Goal: Information Seeking & Learning: Learn about a topic

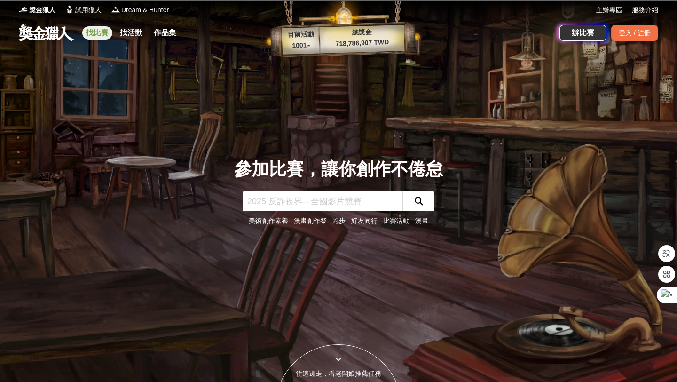
click at [101, 36] on link "找比賽" at bounding box center [97, 32] width 30 height 13
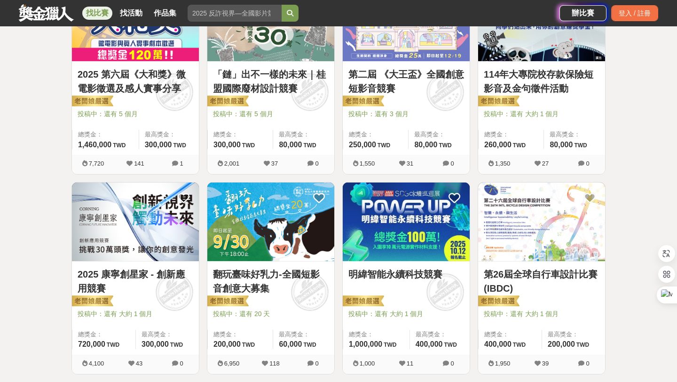
scroll to position [367, 0]
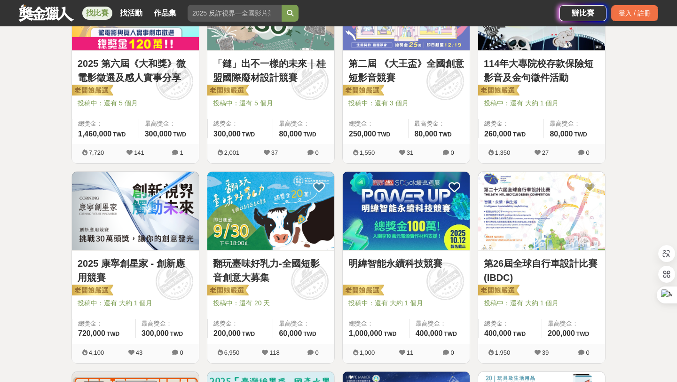
click at [381, 214] on img at bounding box center [406, 211] width 127 height 79
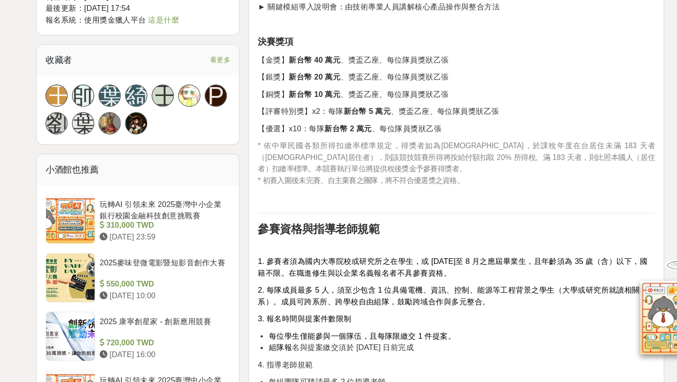
scroll to position [842, 0]
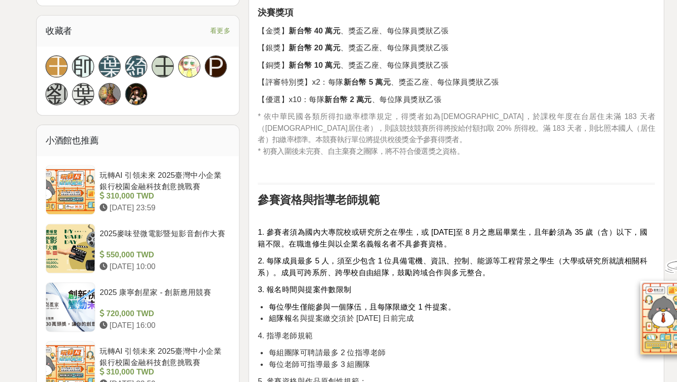
click at [441, 267] on span "1. 參賽者須為國內大專院校或研究所之在學生，或 2025 年 6 月至 8 月之應屆畢業生，且年齡須為 35 歲（含）以下，國籍不限。在職進修生與以企業名義…" at bounding box center [425, 259] width 331 height 17
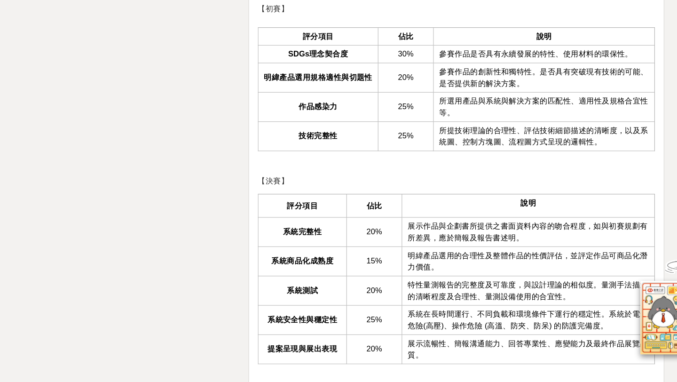
scroll to position [1726, 0]
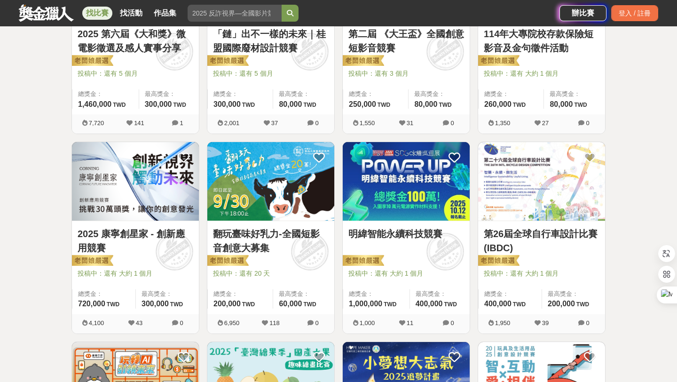
scroll to position [401, 0]
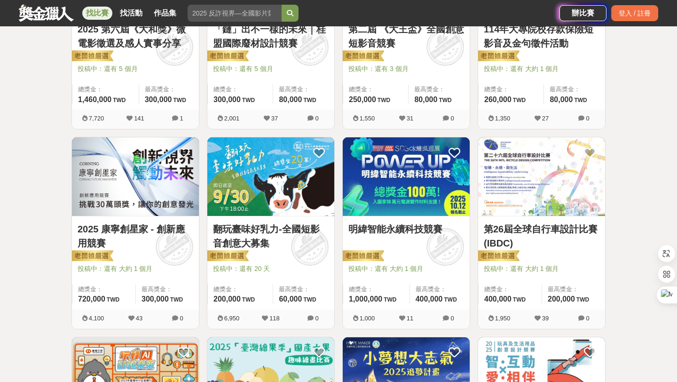
click at [147, 166] on img at bounding box center [135, 176] width 127 height 79
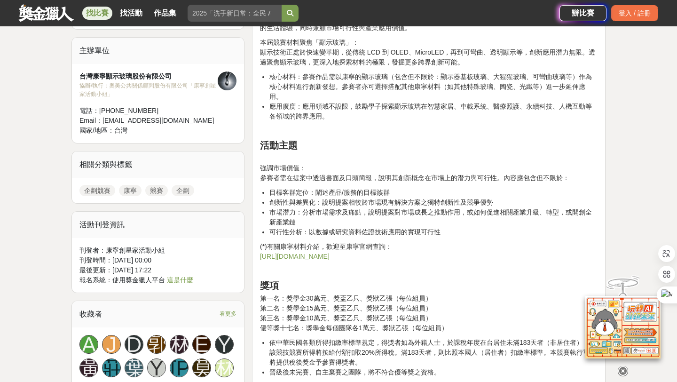
scroll to position [691, 0]
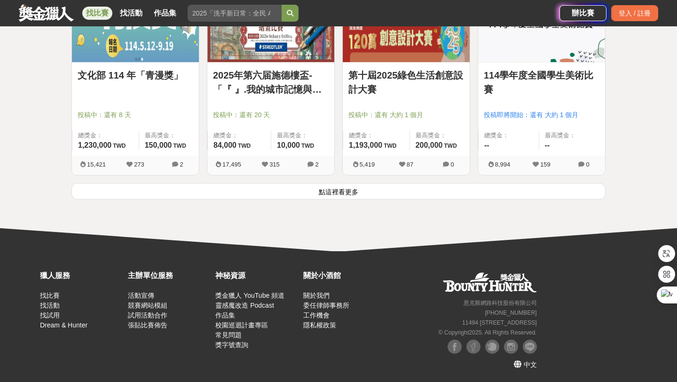
scroll to position [1155, 0]
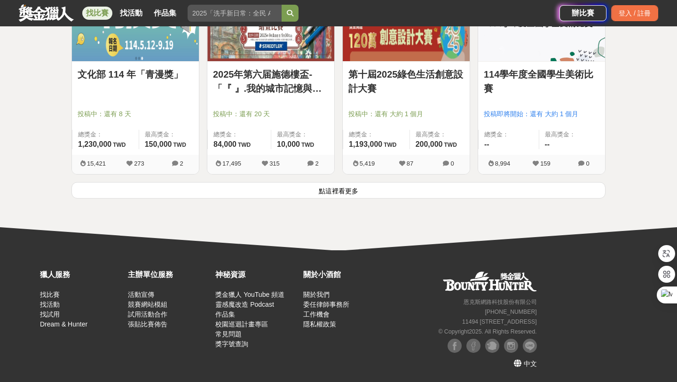
click at [312, 190] on button "點這裡看更多" at bounding box center [338, 190] width 534 height 16
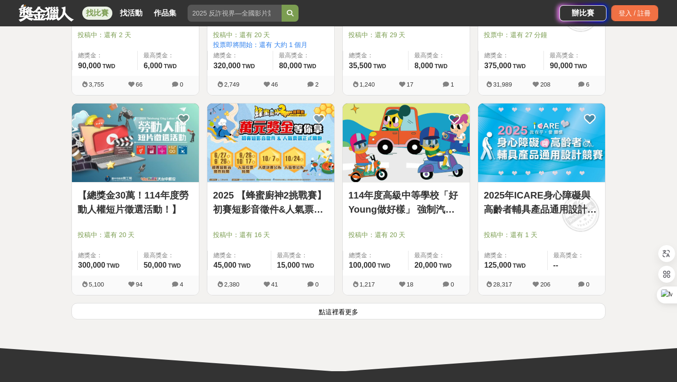
scroll to position [2234, 0]
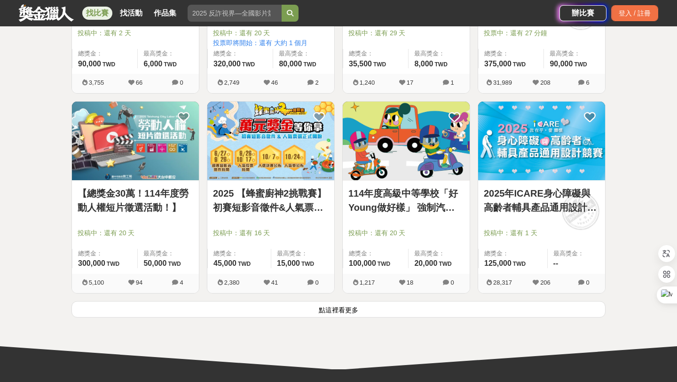
click at [337, 309] on button "點這裡看更多" at bounding box center [338, 309] width 534 height 16
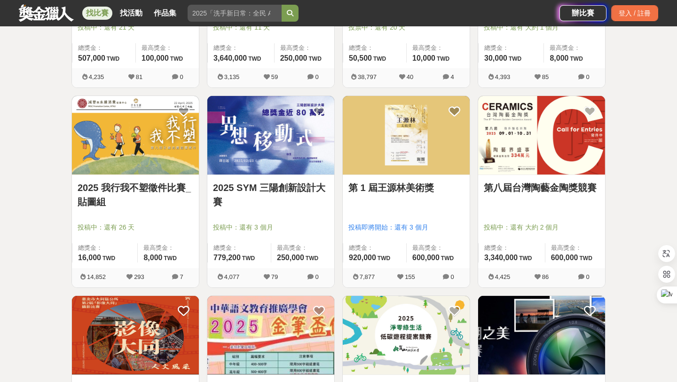
scroll to position [3370, 0]
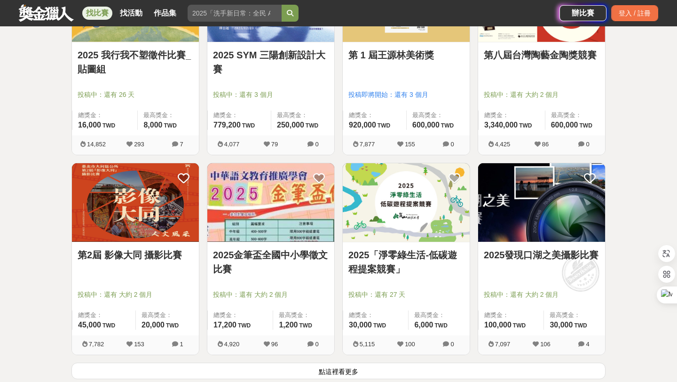
click at [377, 228] on img at bounding box center [406, 202] width 127 height 79
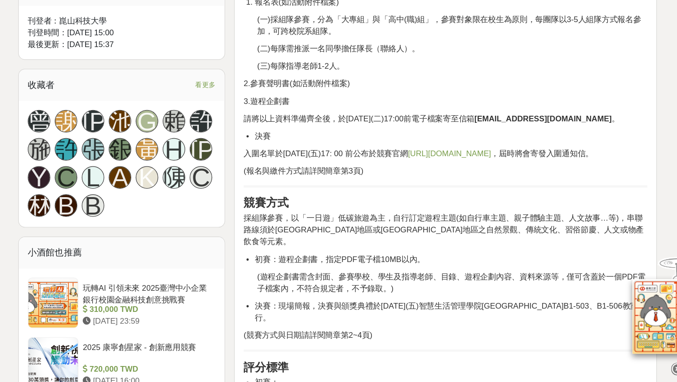
scroll to position [513, 0]
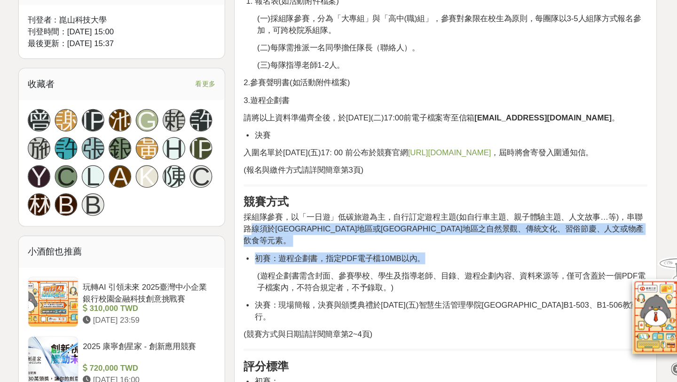
drag, startPoint x: 267, startPoint y: 267, endPoint x: 525, endPoint y: 281, distance: 258.5
click at [525, 281] on div "活動簡介 崑山科技大學智慧生活管理學院為培育對在地發展能創造價值的人才，致力推動教育部「大學社會責任 USR 實踐計畫」，特辦理2025「淨零綠生活-低碳遊程…" at bounding box center [429, 362] width 338 height 1103
click at [525, 281] on li "初賽：遊程企劃書，指定PDF電子檔10MB以內。" at bounding box center [433, 279] width 328 height 10
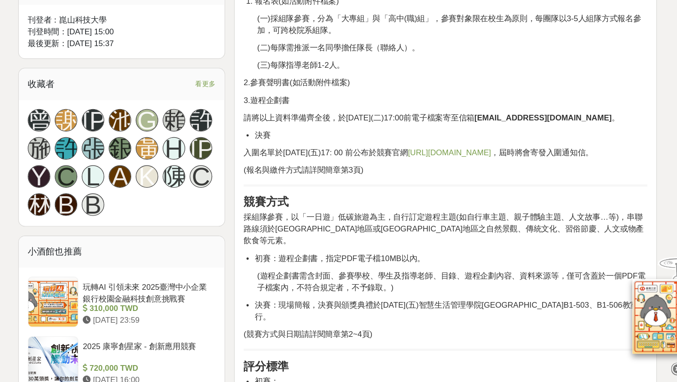
click at [473, 272] on div "活動簡介 崑山科技大學智慧生活管理學院為培育對在地發展能創造價值的人才，致力推動教育部「大學社會責任 USR 實踐計畫」，特辦理2025「淨零綠生活-低碳遊程…" at bounding box center [429, 362] width 338 height 1103
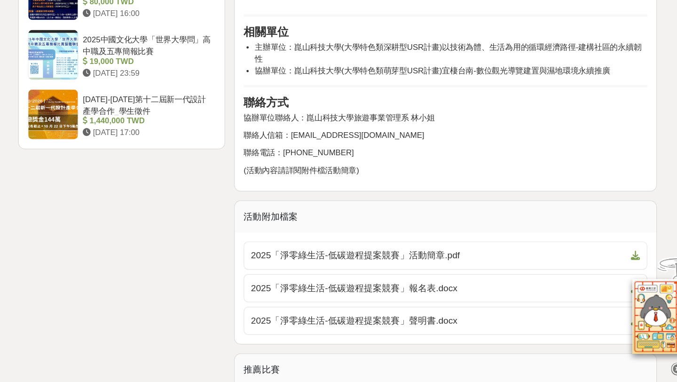
scroll to position [1334, 0]
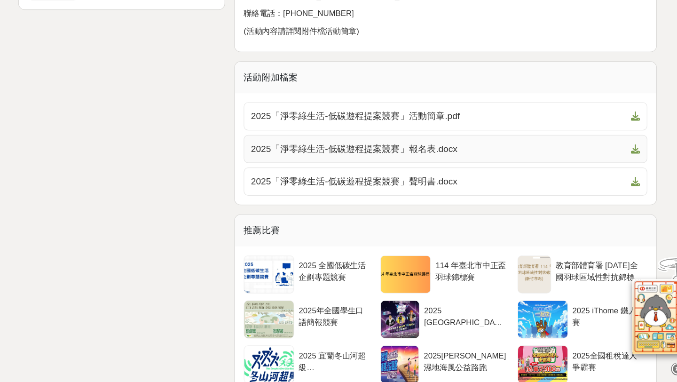
click at [428, 183] on link "2025「淨零綠生活-低碳遊程提案競賽」報名表.docx" at bounding box center [429, 187] width 338 height 24
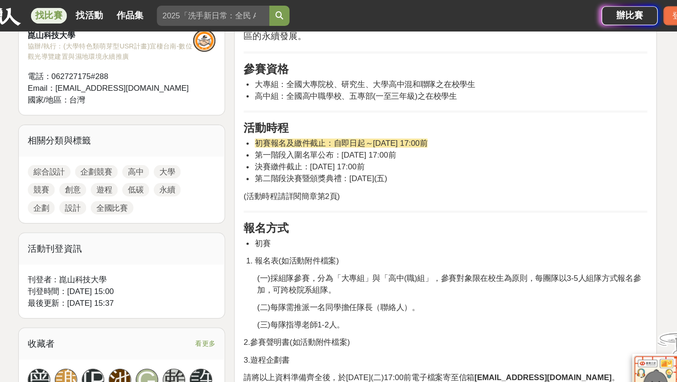
scroll to position [314, 0]
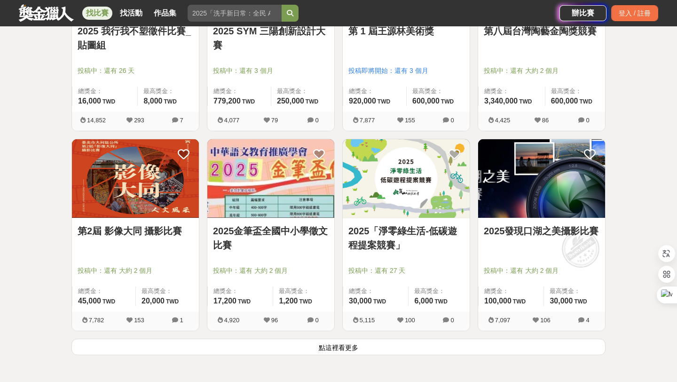
scroll to position [3461, 0]
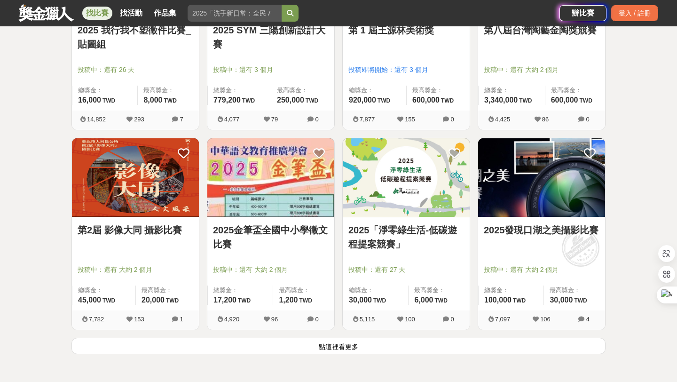
click at [332, 347] on button "點這裡看更多" at bounding box center [338, 346] width 534 height 16
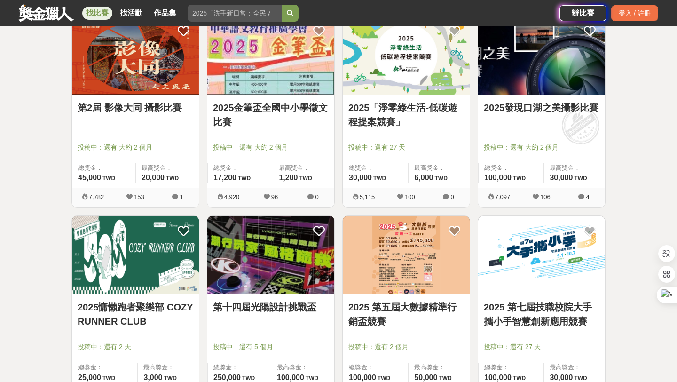
scroll to position [3601, 0]
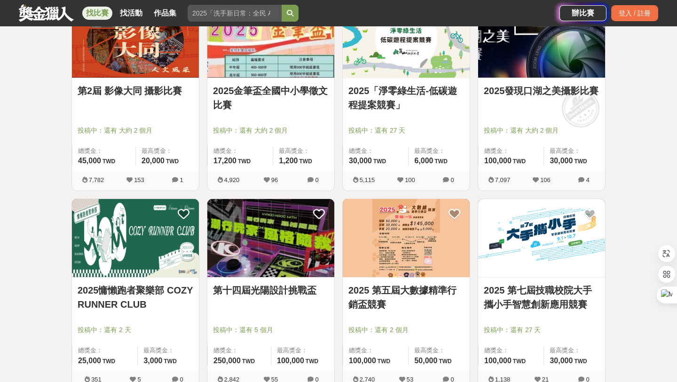
click at [511, 239] on img at bounding box center [541, 238] width 127 height 79
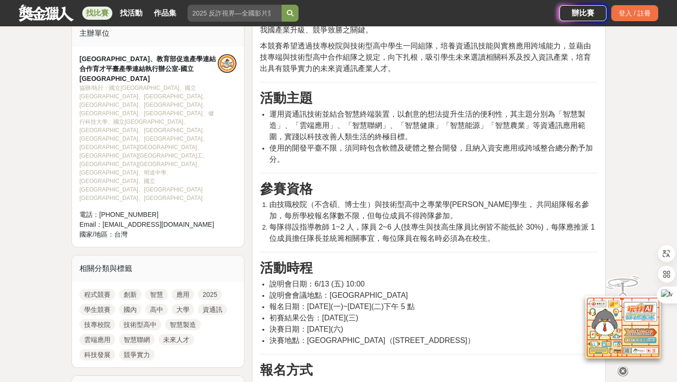
scroll to position [317, 0]
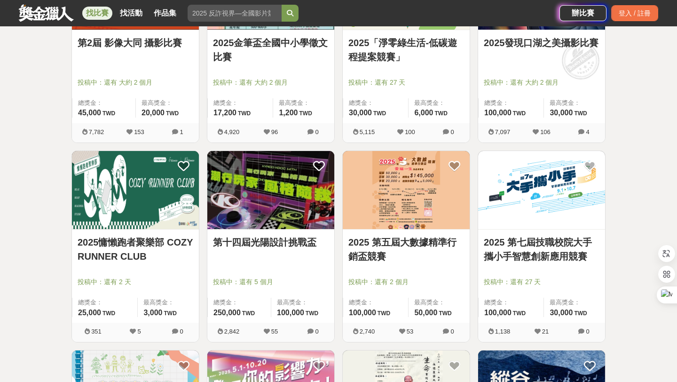
scroll to position [3655, 0]
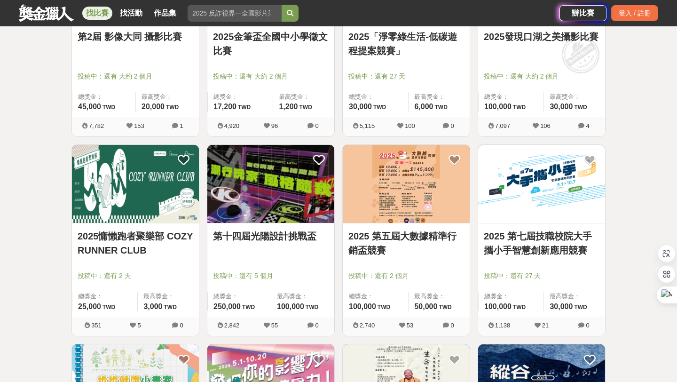
click at [405, 263] on div at bounding box center [408, 262] width 121 height 11
click at [397, 190] on img at bounding box center [406, 184] width 127 height 79
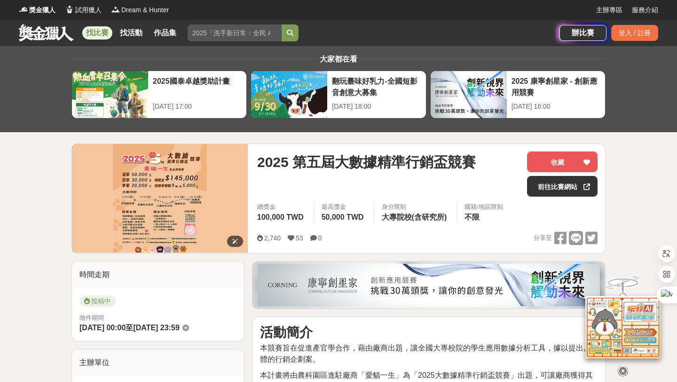
click at [143, 177] on img at bounding box center [160, 198] width 176 height 109
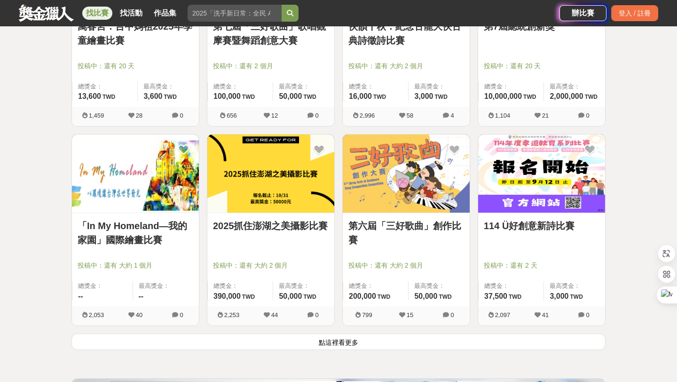
scroll to position [4665, 0]
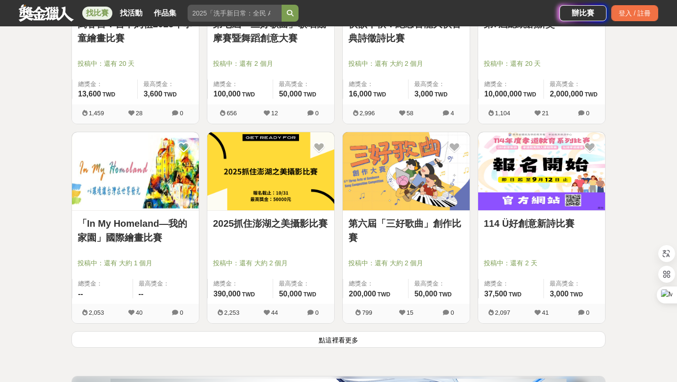
click at [273, 339] on button "點這裡看更多" at bounding box center [338, 339] width 534 height 16
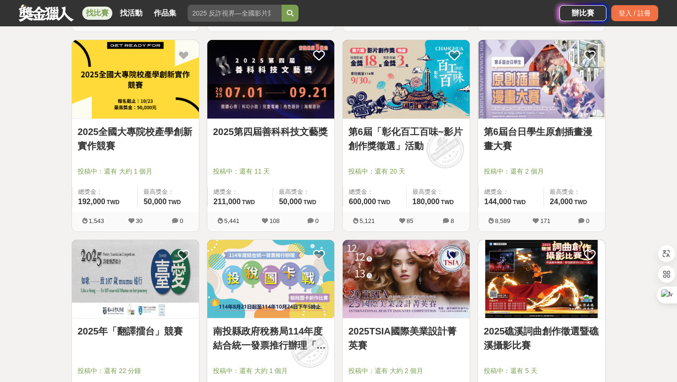
scroll to position [5154, 0]
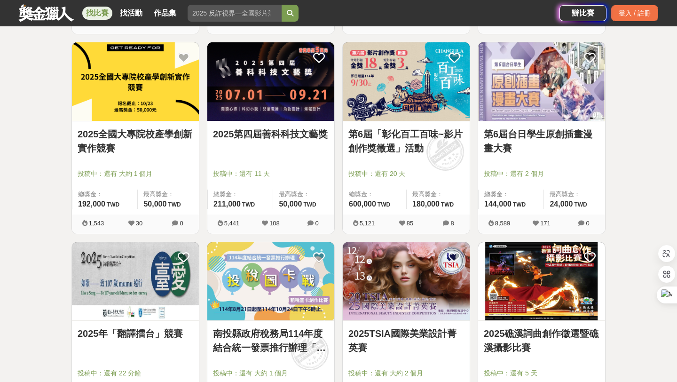
click at [138, 95] on img at bounding box center [135, 81] width 127 height 79
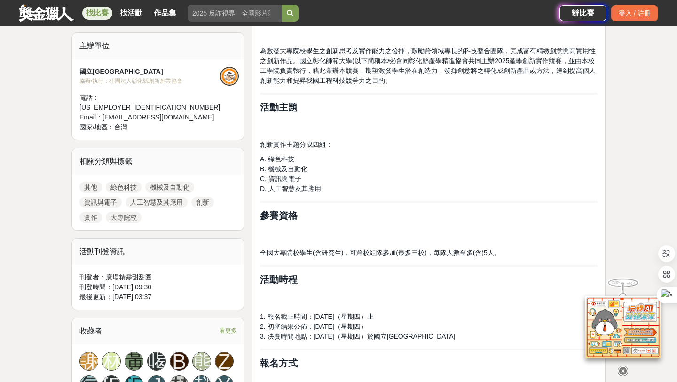
scroll to position [299, 0]
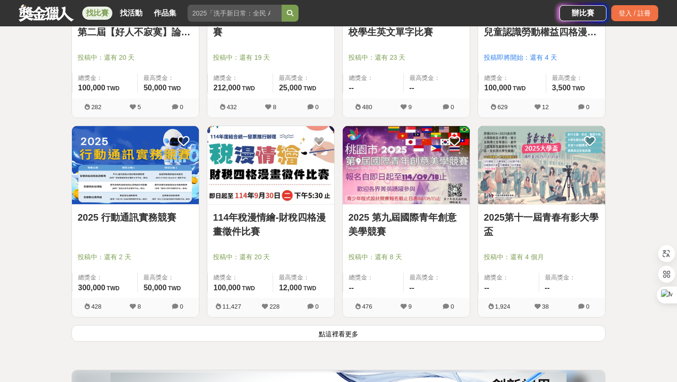
scroll to position [5870, 0]
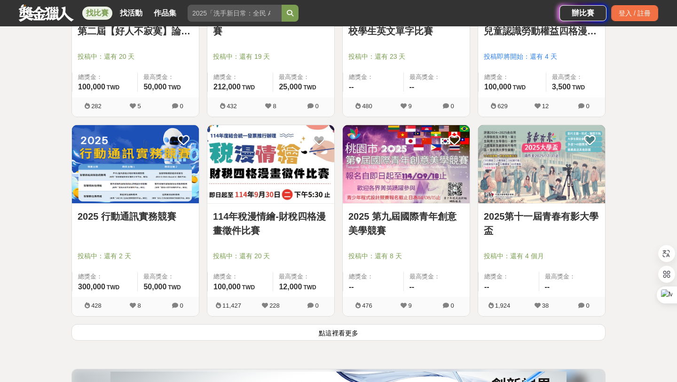
click at [321, 333] on button "點這裡看更多" at bounding box center [338, 332] width 534 height 16
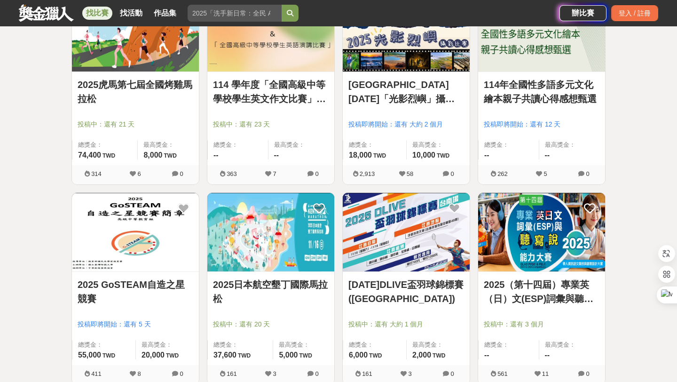
scroll to position [6999, 0]
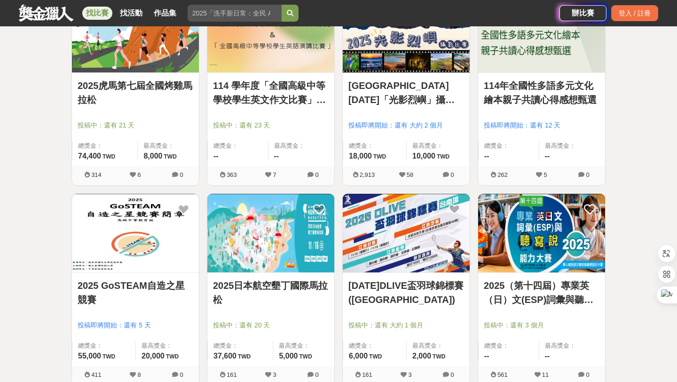
click at [275, 237] on img at bounding box center [270, 233] width 127 height 79
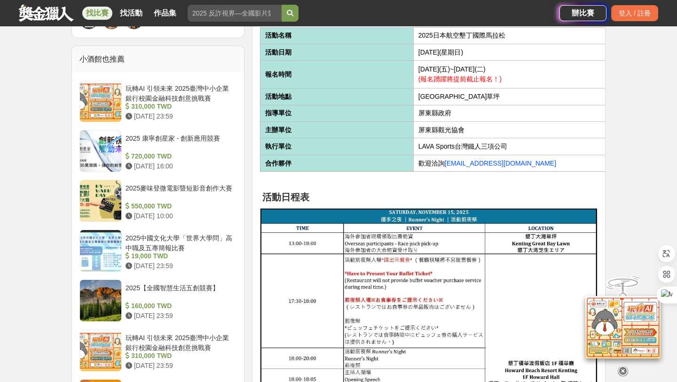
scroll to position [665, 0]
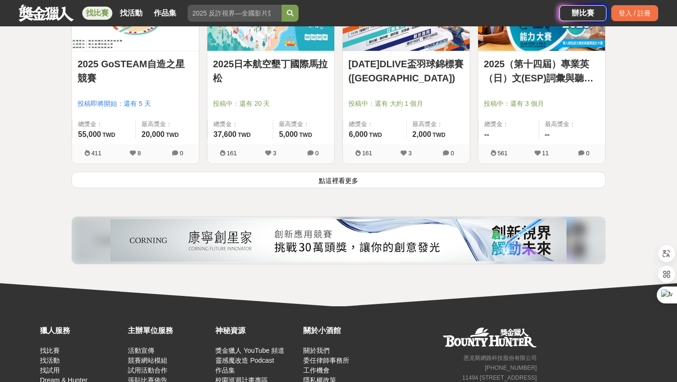
scroll to position [7225, 0]
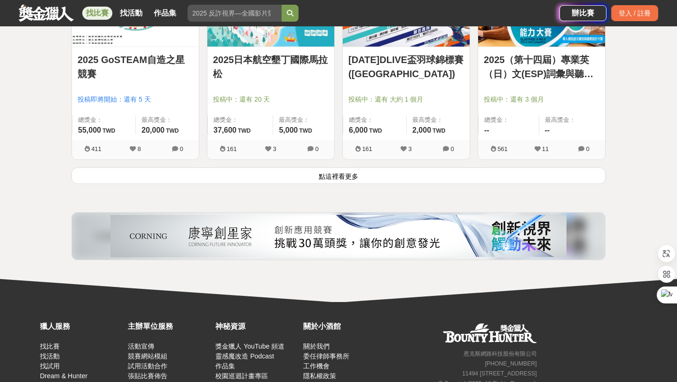
click at [332, 167] on button "點這裡看更多" at bounding box center [338, 175] width 534 height 16
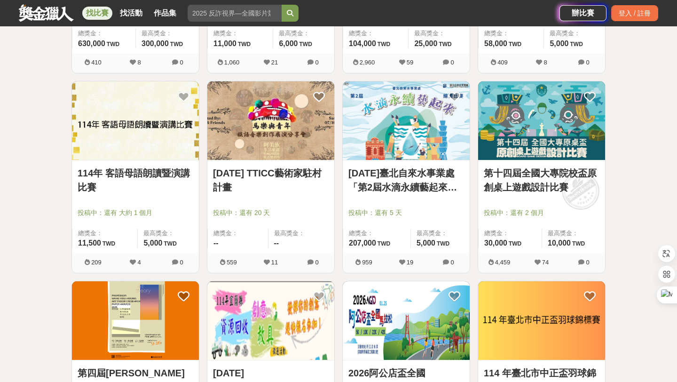
scroll to position [7708, 0]
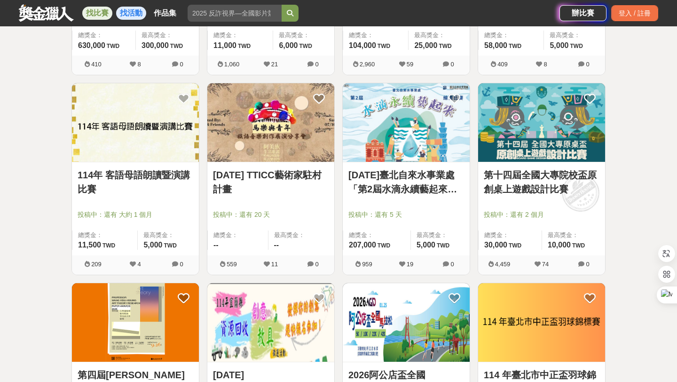
click at [131, 16] on link "找活動" at bounding box center [131, 13] width 30 height 13
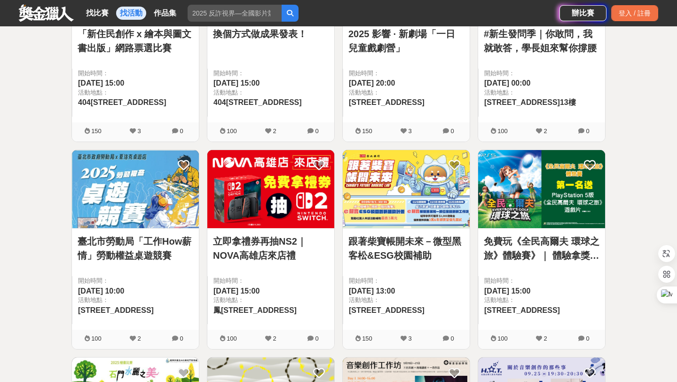
scroll to position [276, 0]
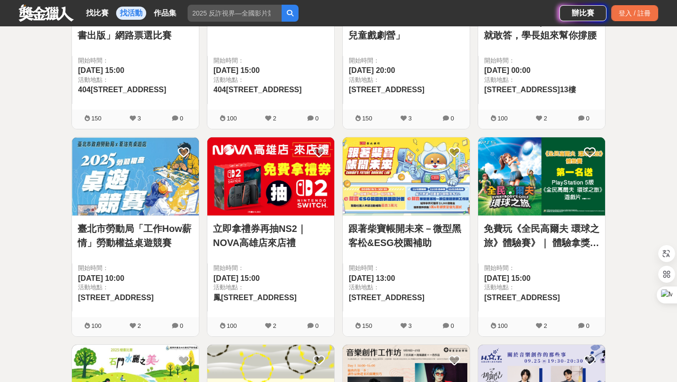
click at [355, 232] on link "跟著柴寶帳開未來－微型黑客松&ESG校園補助" at bounding box center [406, 235] width 116 height 28
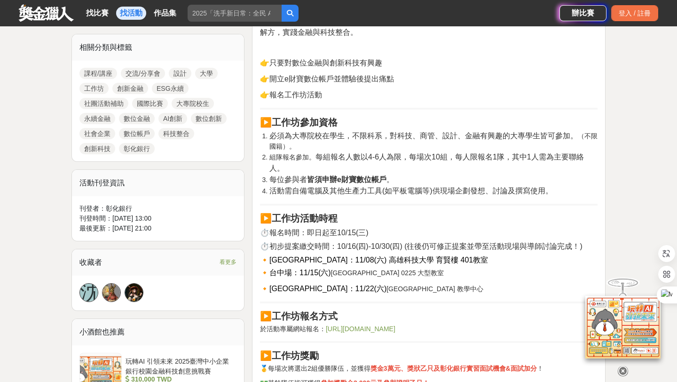
scroll to position [432, 0]
click at [361, 327] on link "https://www.chb2025esg.com/" at bounding box center [361, 328] width 70 height 8
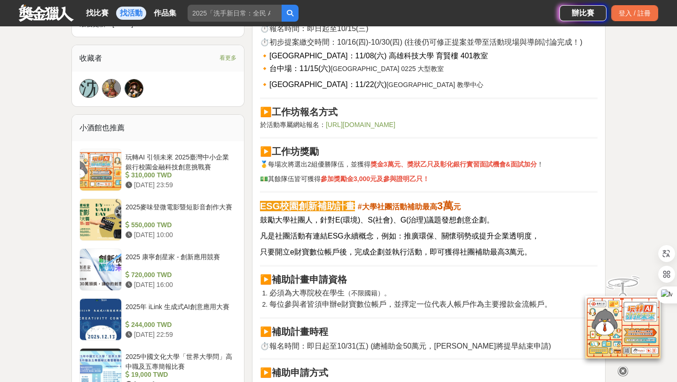
scroll to position [592, 0]
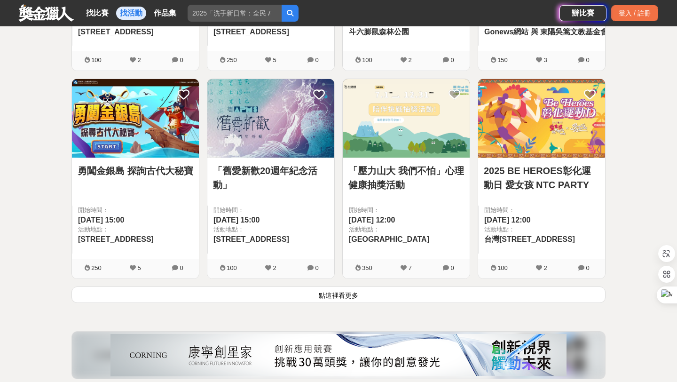
scroll to position [1167, 0]
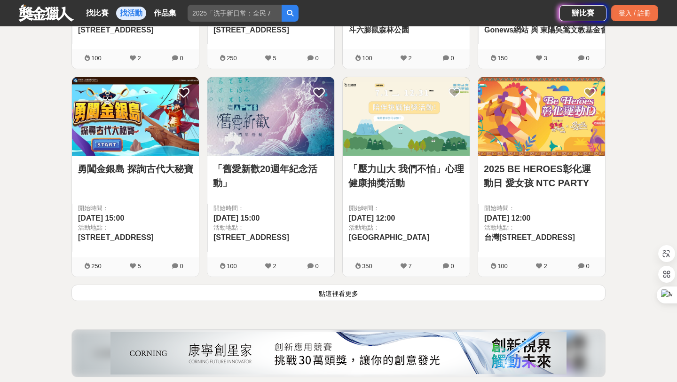
click at [378, 291] on button "點這裡看更多" at bounding box center [338, 292] width 534 height 16
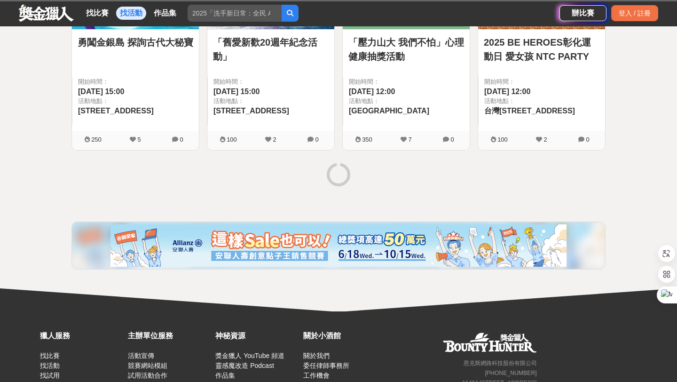
scroll to position [1294, 0]
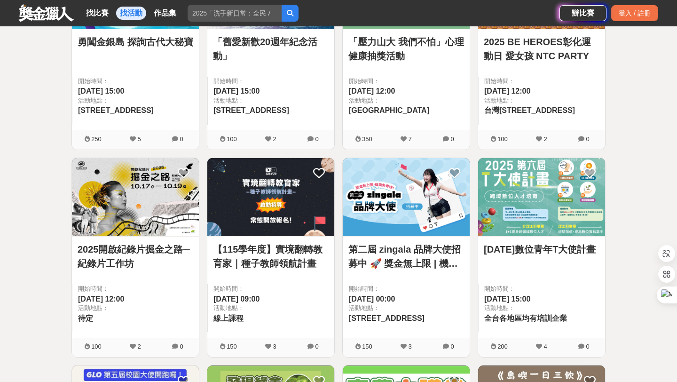
click at [420, 213] on img at bounding box center [406, 197] width 127 height 79
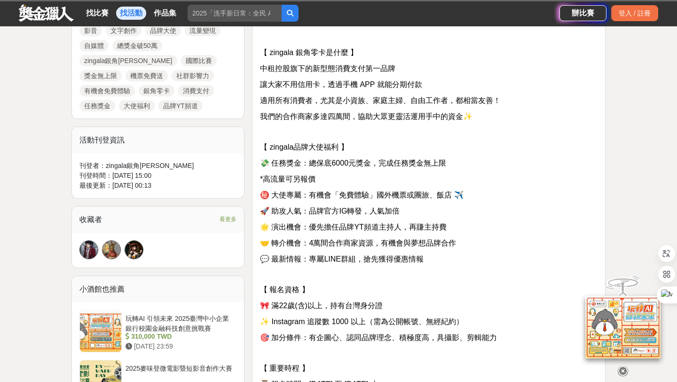
scroll to position [475, 0]
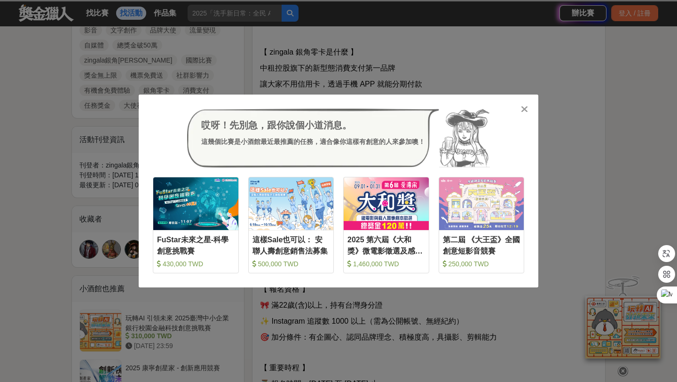
click at [521, 111] on icon at bounding box center [524, 108] width 7 height 9
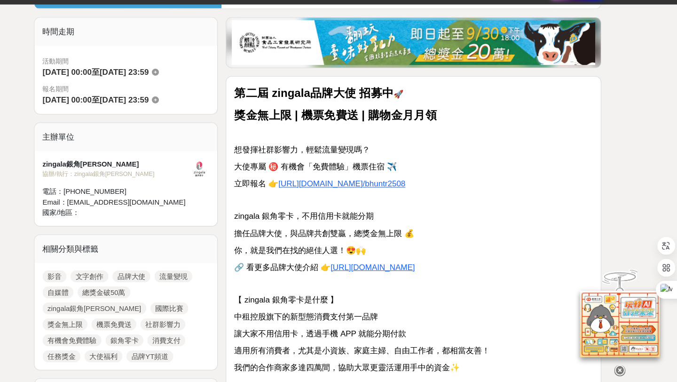
scroll to position [223, 0]
click at [347, 195] on u "https://zingala.cc/FWaFp" at bounding box center [340, 195] width 79 height 8
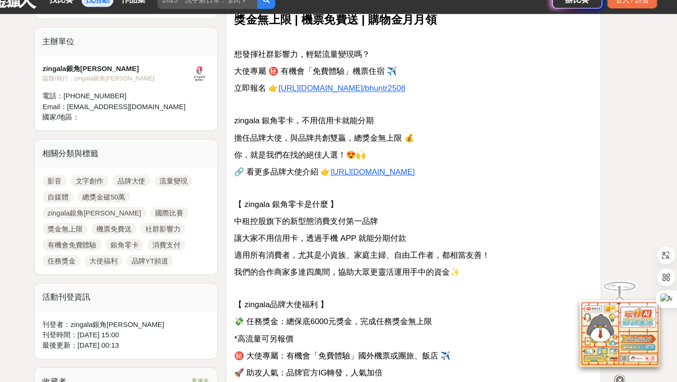
scroll to position [322, 0]
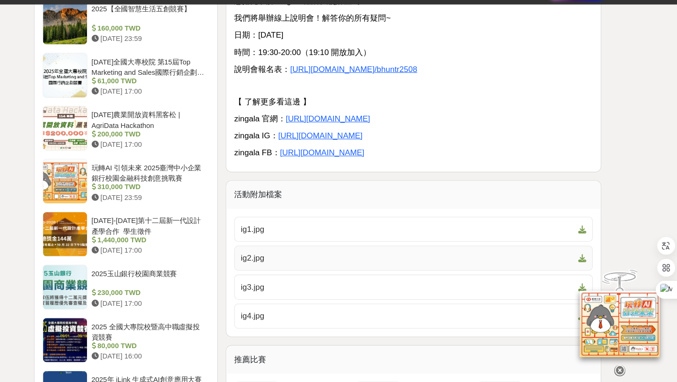
click at [405, 266] on span "ig2.jpg" at bounding box center [423, 265] width 314 height 11
click at [666, 23] on div "找比賽 找活動 作品集 設計 藝術 金門高粱 競賽日期 幼兒園 全民運動 辦比賽 登入 / 註冊" at bounding box center [338, 13] width 677 height 26
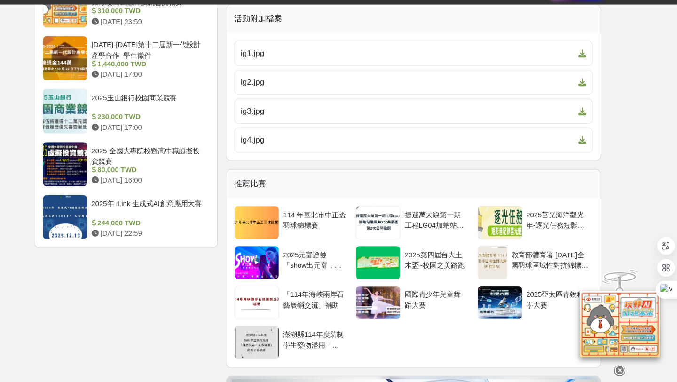
scroll to position [1127, 0]
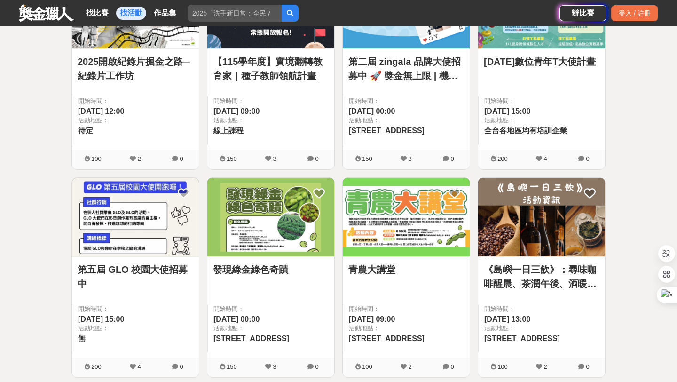
scroll to position [1483, 0]
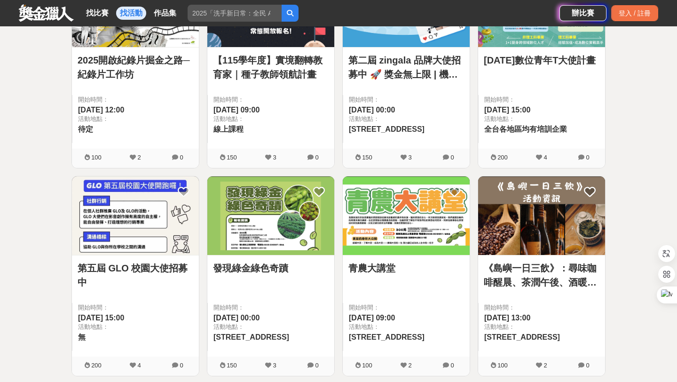
click at [148, 240] on img at bounding box center [135, 215] width 127 height 79
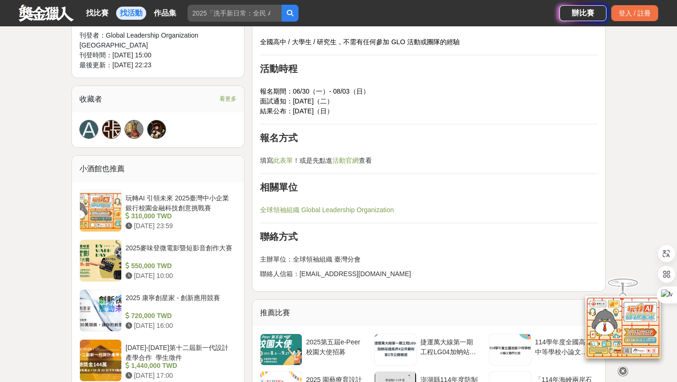
scroll to position [639, 0]
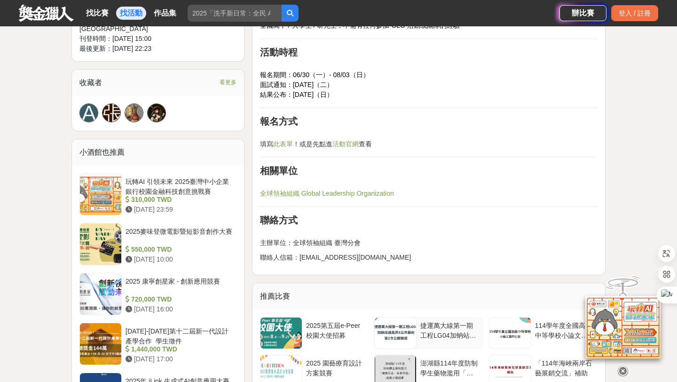
click at [416, 334] on div at bounding box center [395, 332] width 41 height 31
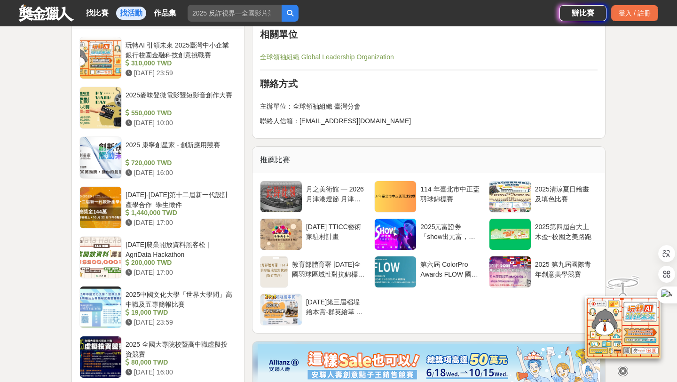
scroll to position [850, 0]
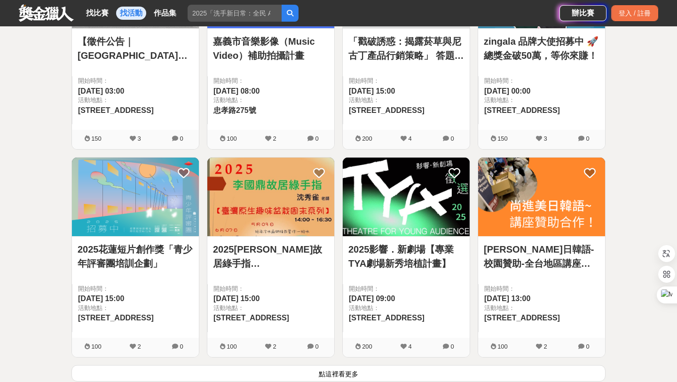
scroll to position [2412, 0]
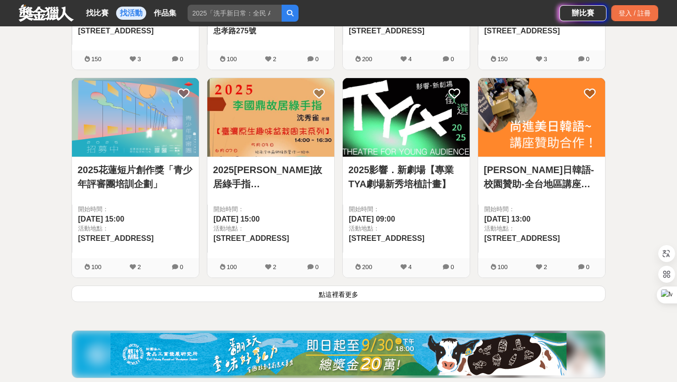
click at [346, 292] on button "點這裡看更多" at bounding box center [338, 293] width 534 height 16
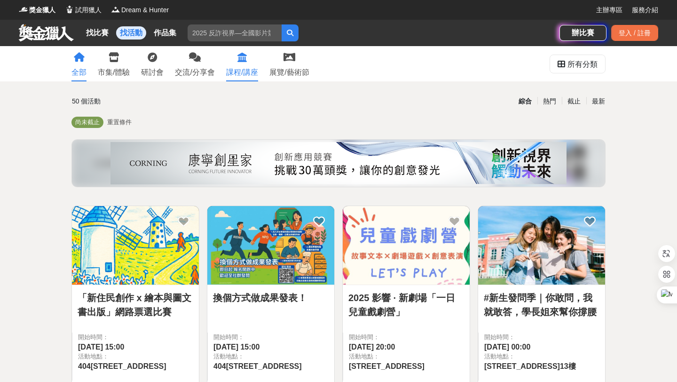
click at [239, 60] on icon at bounding box center [241, 57] width 9 height 9
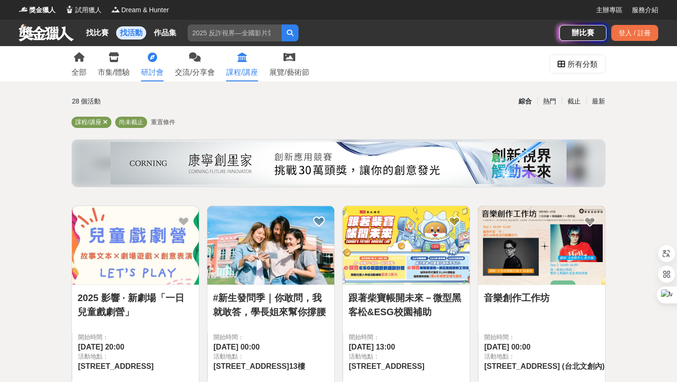
click at [147, 60] on link "研討會" at bounding box center [152, 63] width 23 height 35
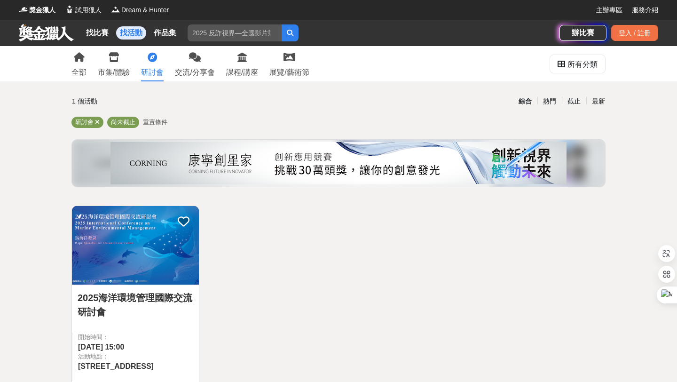
click at [167, 323] on div at bounding box center [138, 323] width 121 height 11
click at [162, 255] on img at bounding box center [135, 245] width 127 height 79
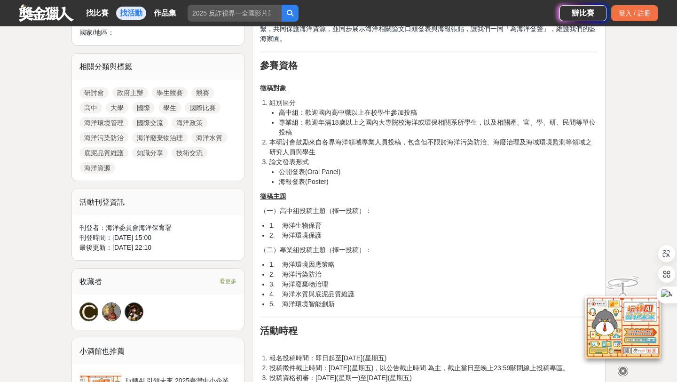
scroll to position [413, 0]
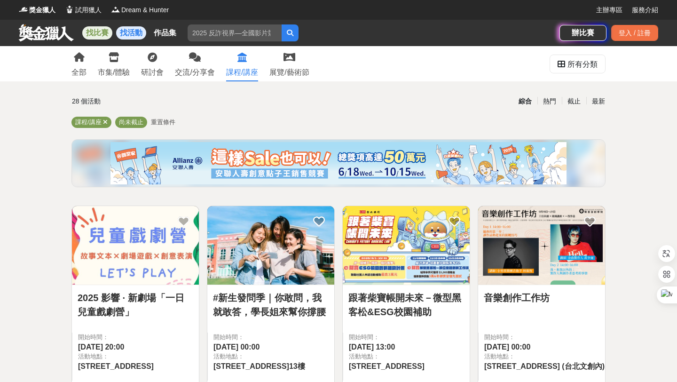
click at [97, 37] on link "找比賽" at bounding box center [97, 32] width 30 height 13
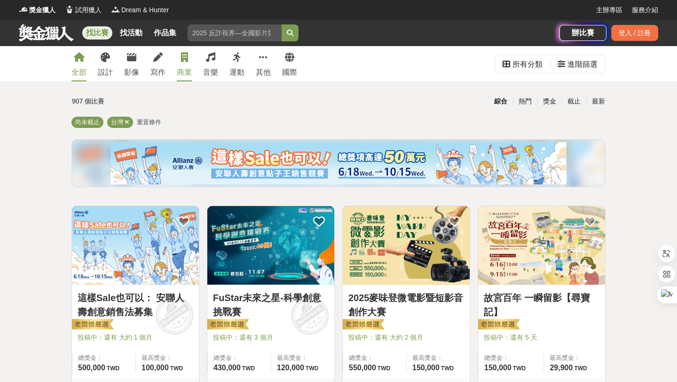
click at [185, 62] on link "商業" at bounding box center [184, 63] width 15 height 35
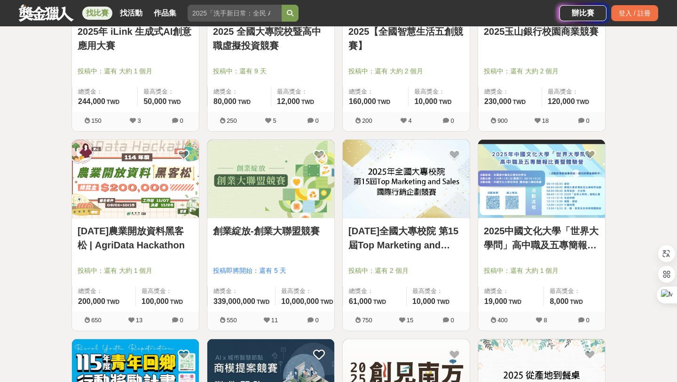
scroll to position [865, 0]
click at [147, 177] on img at bounding box center [135, 178] width 127 height 79
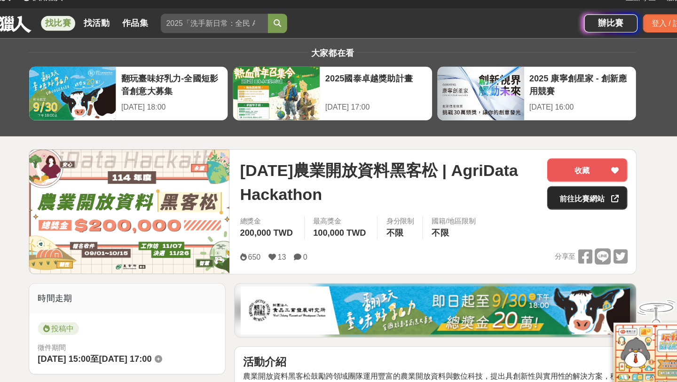
click at [557, 184] on link "前往比賽網站" at bounding box center [562, 186] width 71 height 21
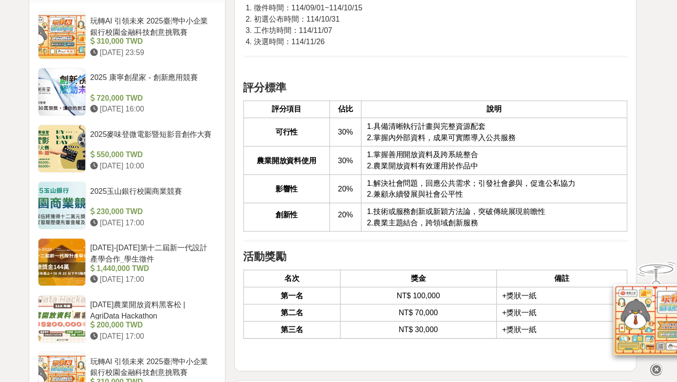
scroll to position [1076, 0]
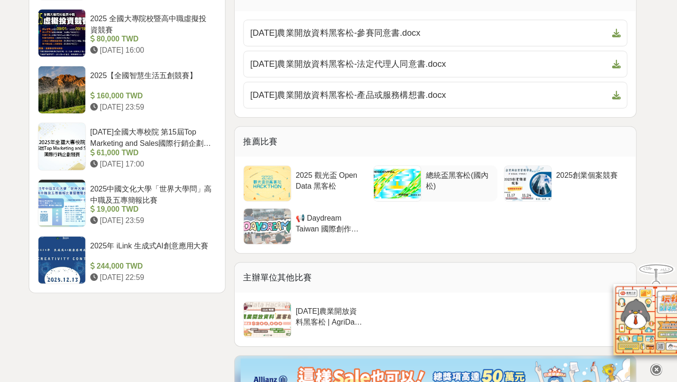
click at [404, 205] on div at bounding box center [395, 207] width 41 height 31
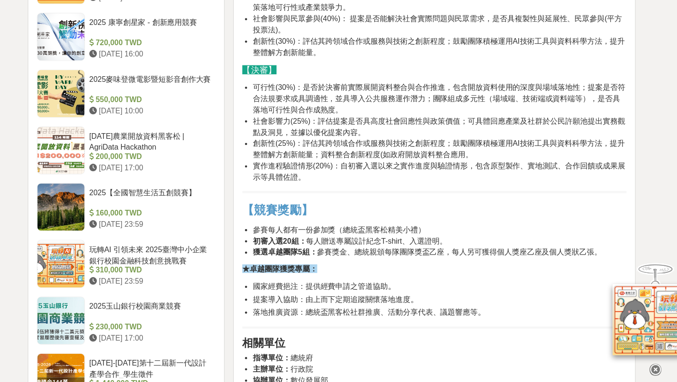
scroll to position [882, 0]
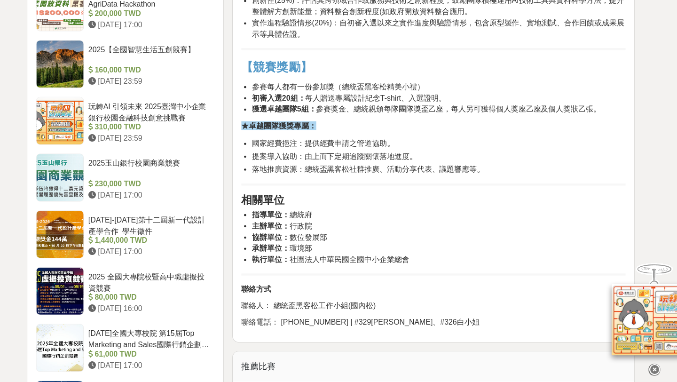
scroll to position [966, 0]
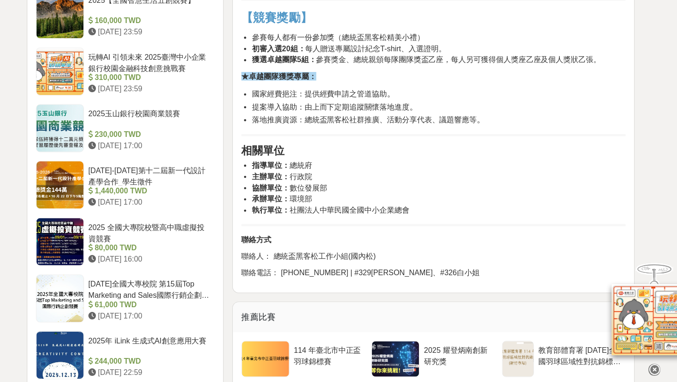
drag, startPoint x: 343, startPoint y: 214, endPoint x: 268, endPoint y: 208, distance: 74.5
click at [268, 208] on ul "指導單位： 總統府 主辦單位： 行政院 協辦單位： 數位發展部 承辦單位： 環境部 執行單位： 社團法人中華民國全國中小企業總會" at bounding box center [429, 211] width 338 height 49
click at [398, 228] on li "執行單位： 社團法人中華民國全國中小企業總會" at bounding box center [433, 231] width 328 height 10
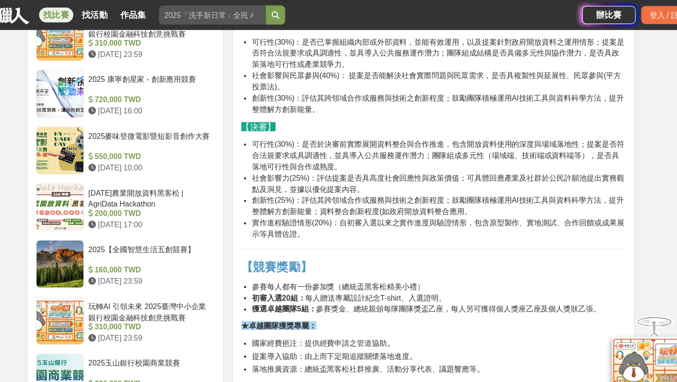
scroll to position [787, 0]
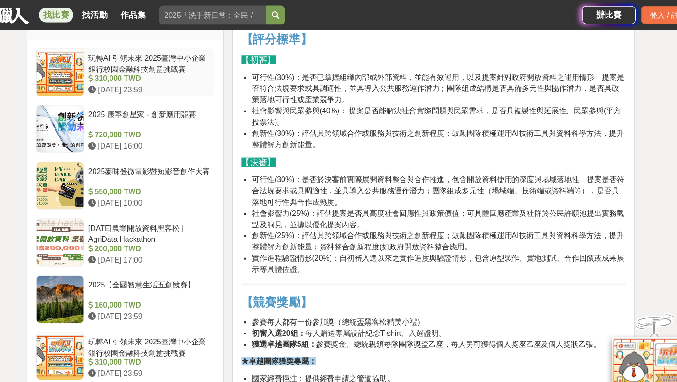
click at [111, 76] on div at bounding box center [100, 63] width 41 height 41
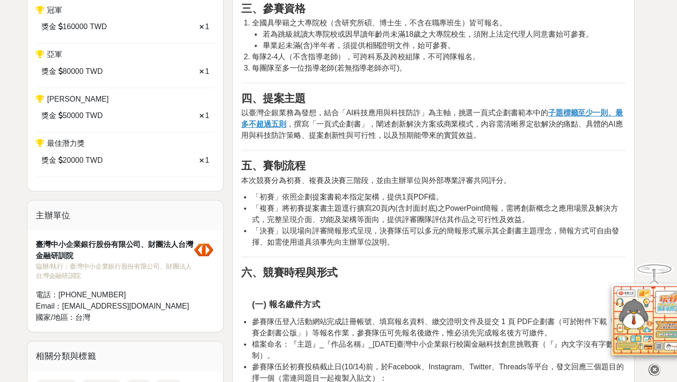
scroll to position [386, 0]
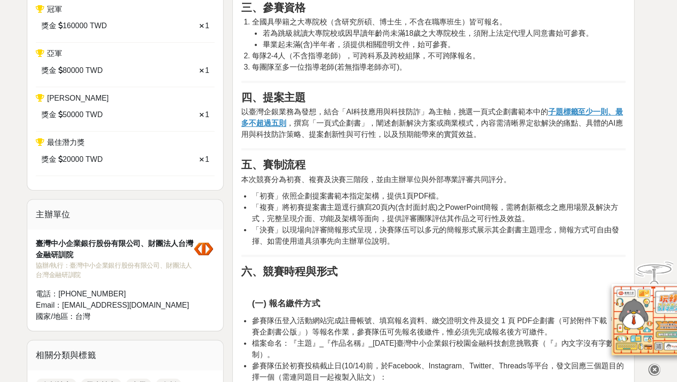
drag, startPoint x: 440, startPoint y: 215, endPoint x: 272, endPoint y: 228, distance: 168.3
click at [272, 228] on ul "「初賽」依照企劃提案書範本指定架構，提供1頁PDF檔。 「複賽」將初賽提案書主題逕行擴寫20頁內(含封面封底)之PowerPoint簡報，需將創新概念之應用場…" at bounding box center [429, 237] width 338 height 49
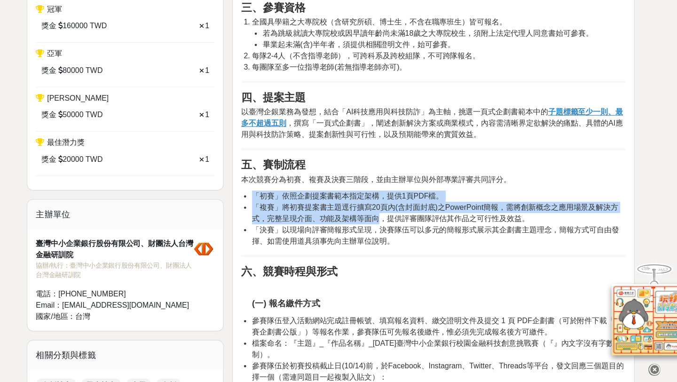
drag, startPoint x: 269, startPoint y: 220, endPoint x: 380, endPoint y: 241, distance: 113.4
click at [380, 241] on ul "「初賽」依照企劃提案書範本指定架構，提供1頁PDF檔。 「複賽」將初賽提案書主題逕行擴寫20頁內(含封面封底)之PowerPoint簡報，需將創新概念之應用場…" at bounding box center [429, 237] width 338 height 49
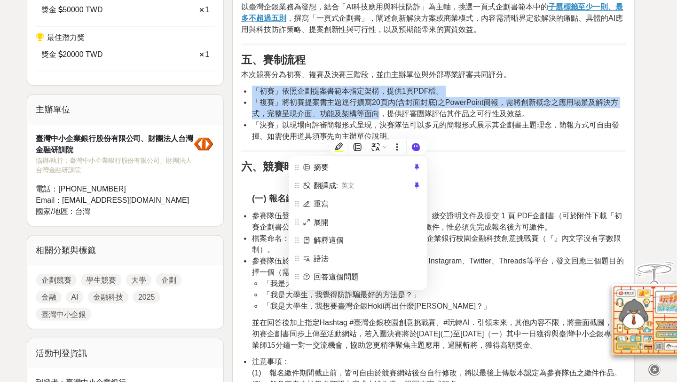
scroll to position [480, 0]
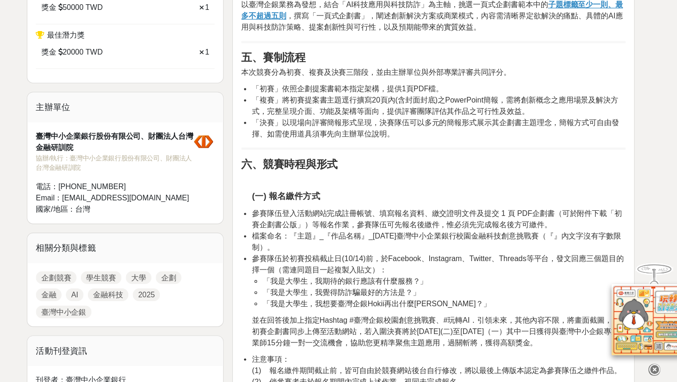
click at [520, 255] on li "檔案命名：『主題』_『作品名稱』_[DATE]臺灣中小企業銀行校園金融科技創意挑戰賽（『』內文字沒有字數限制）。" at bounding box center [433, 259] width 328 height 20
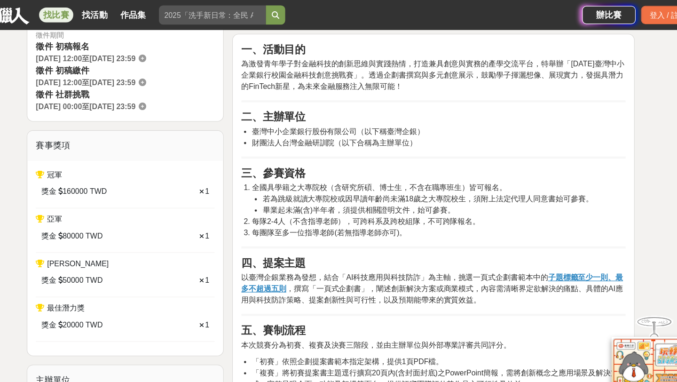
scroll to position [0, 0]
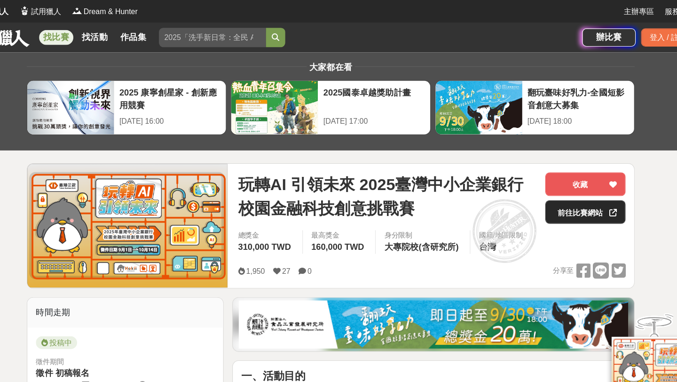
click at [572, 187] on link "前往比賽網站" at bounding box center [562, 186] width 71 height 21
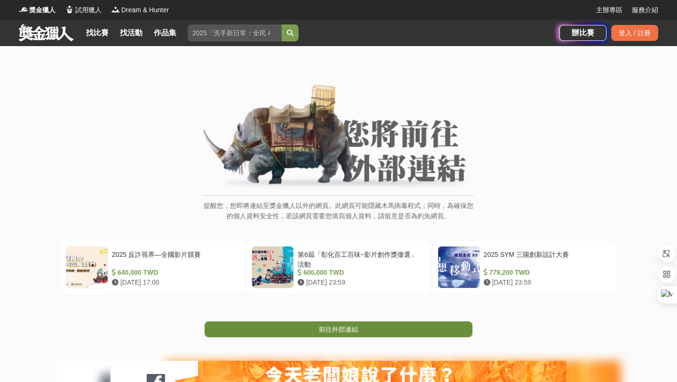
click at [384, 330] on link "前往外部連結" at bounding box center [338, 329] width 268 height 16
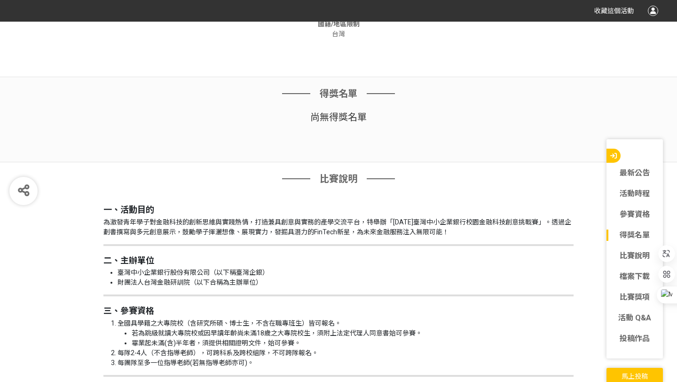
scroll to position [813, 0]
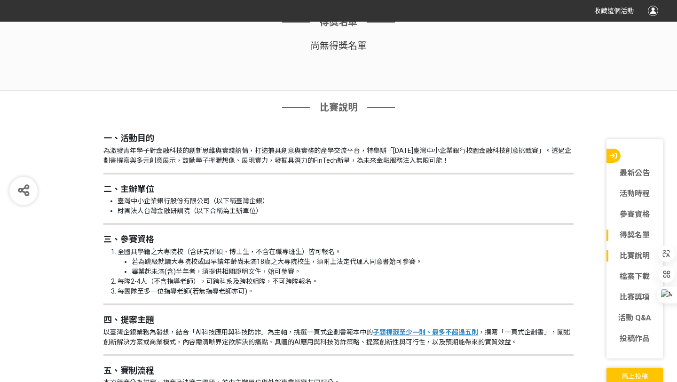
click at [624, 262] on div "比賽說明" at bounding box center [634, 255] width 56 height 21
click at [624, 252] on link "比賽說明" at bounding box center [634, 255] width 56 height 11
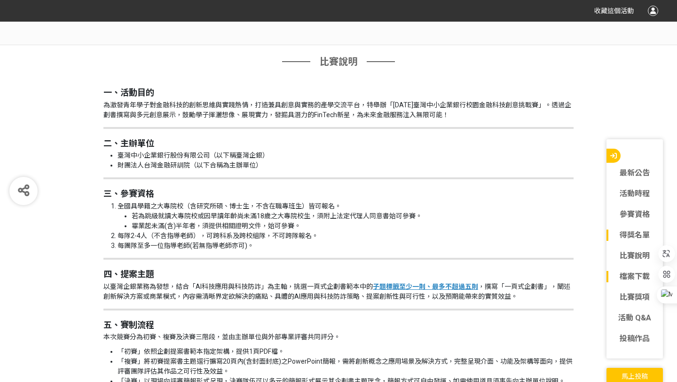
click at [637, 280] on link "檔案下載" at bounding box center [634, 276] width 56 height 11
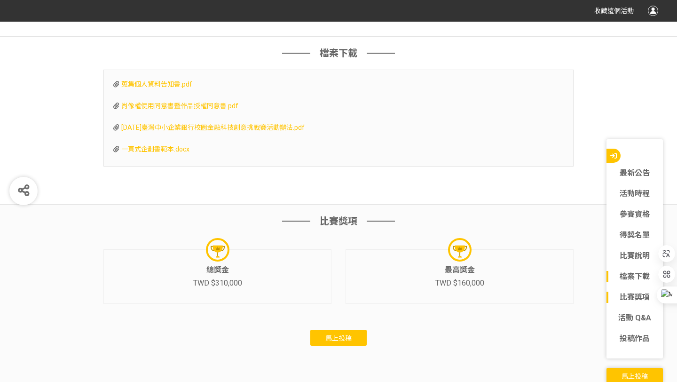
scroll to position [2782, 0]
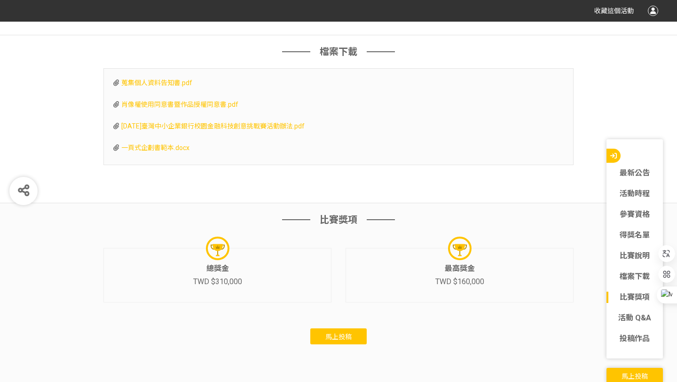
click at [189, 130] on span "[DATE]臺灣中小企業銀行校園金融科技創意挑戰賽活動辦法.pdf" at bounding box center [212, 126] width 183 height 8
click at [172, 151] on span "一頁式企劃書範本.docx" at bounding box center [155, 148] width 68 height 8
